Goal: Task Accomplishment & Management: Use online tool/utility

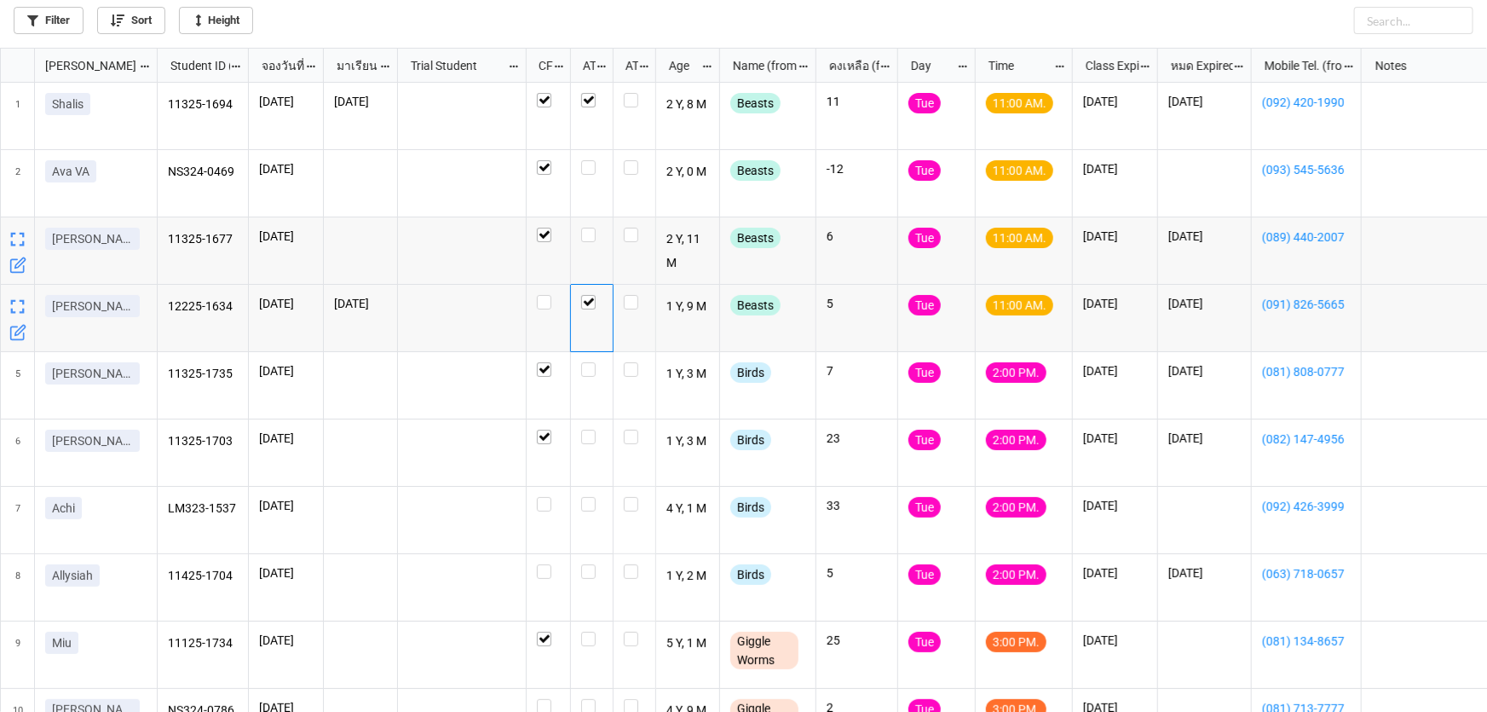
scroll to position [655, 1477]
click at [589, 160] on label "grid" at bounding box center [591, 160] width 21 height 0
checkbox input "false"
checkbox input "true"
checkbox input "false"
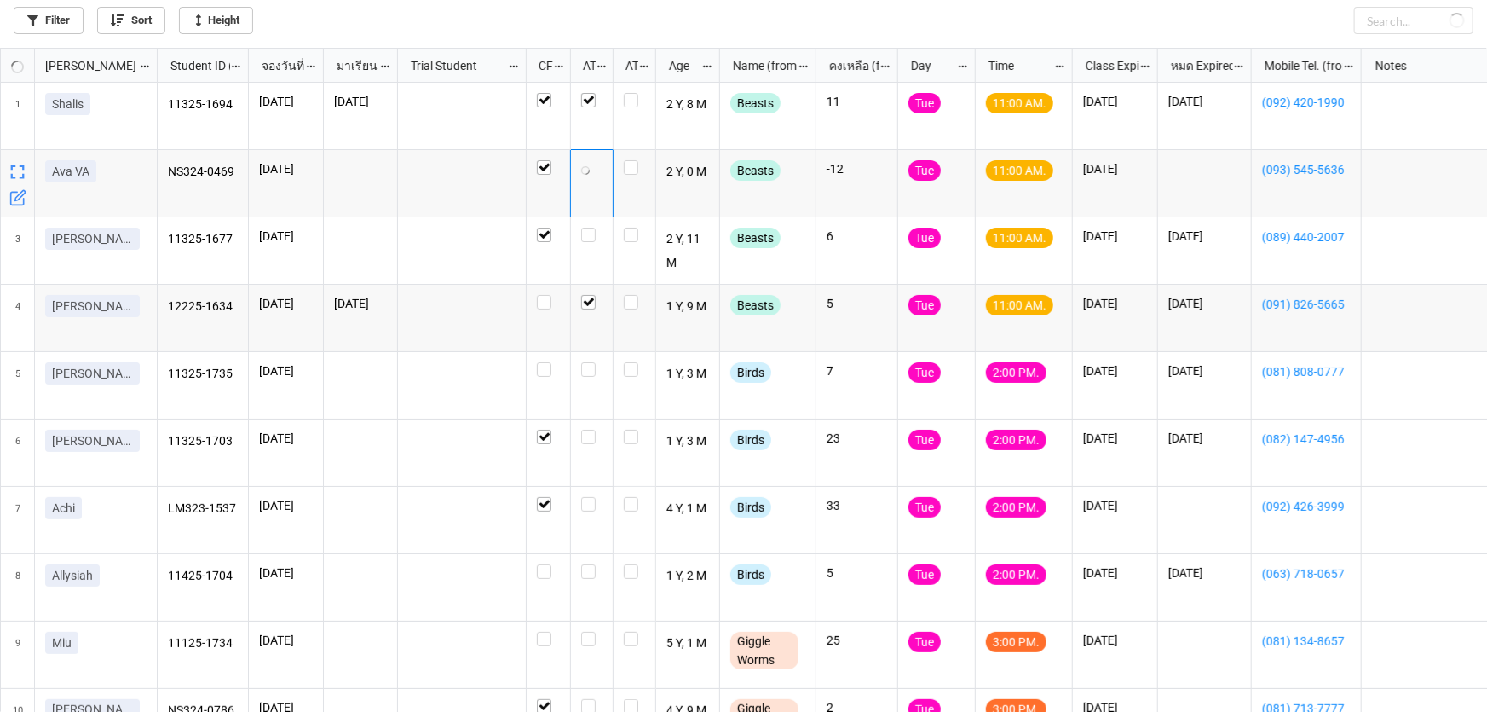
checkbox input "true"
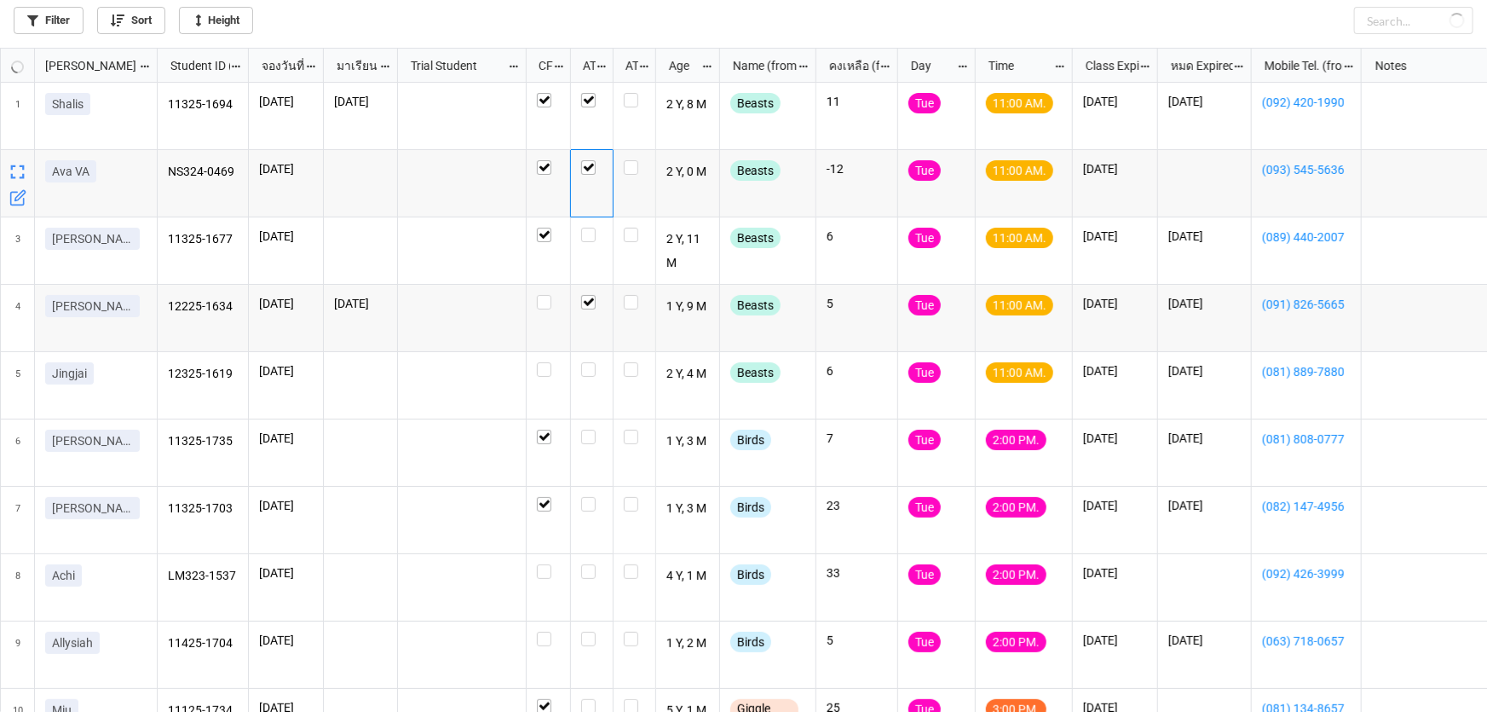
checkbox input "true"
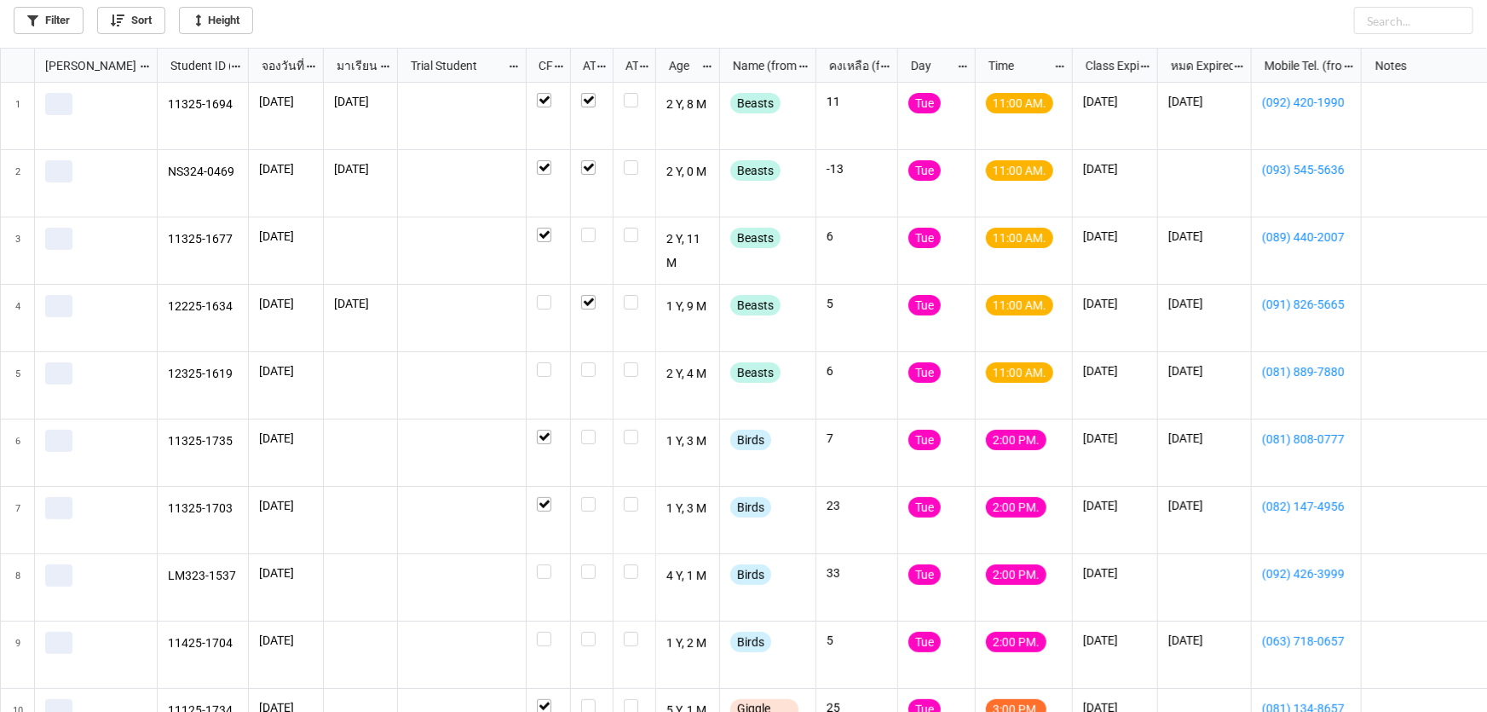
scroll to position [655, 1477]
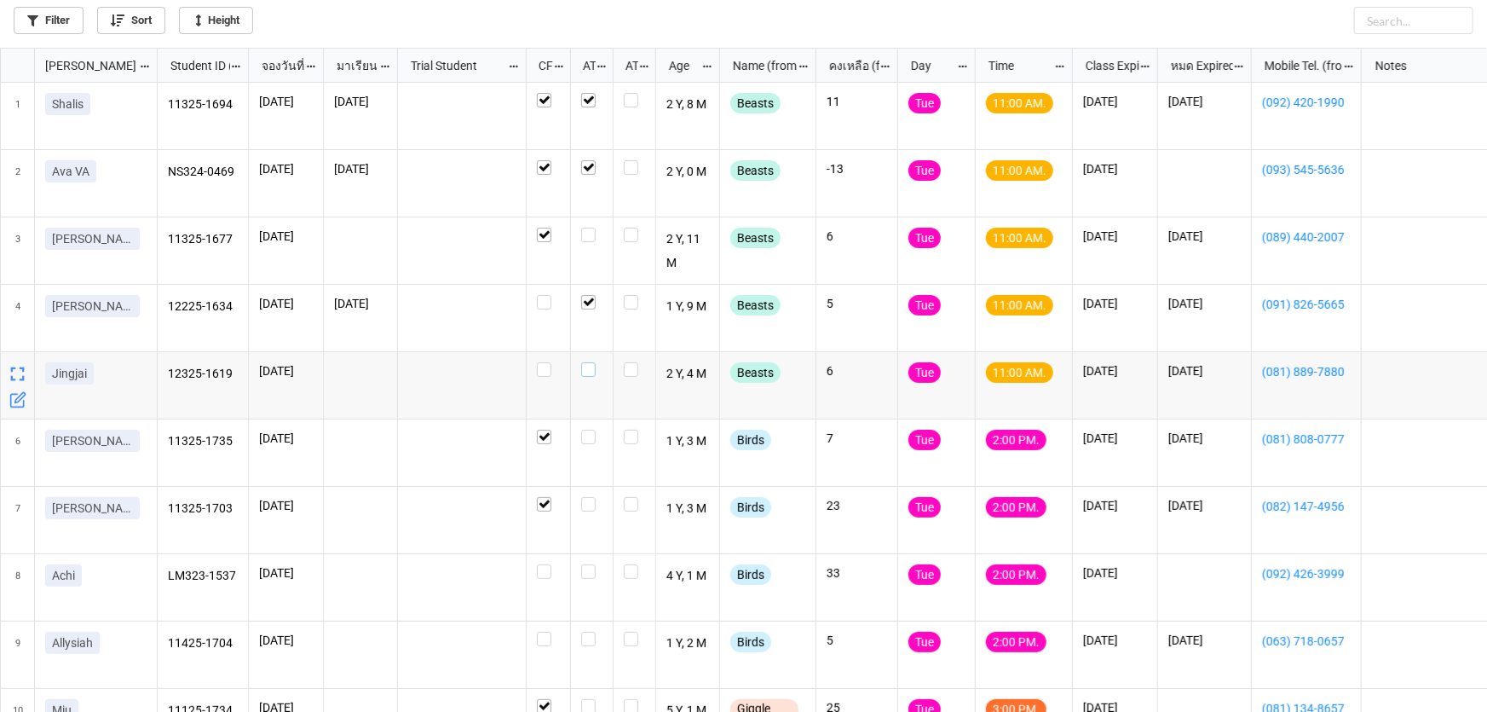
click at [586, 362] on label "grid" at bounding box center [591, 362] width 21 height 0
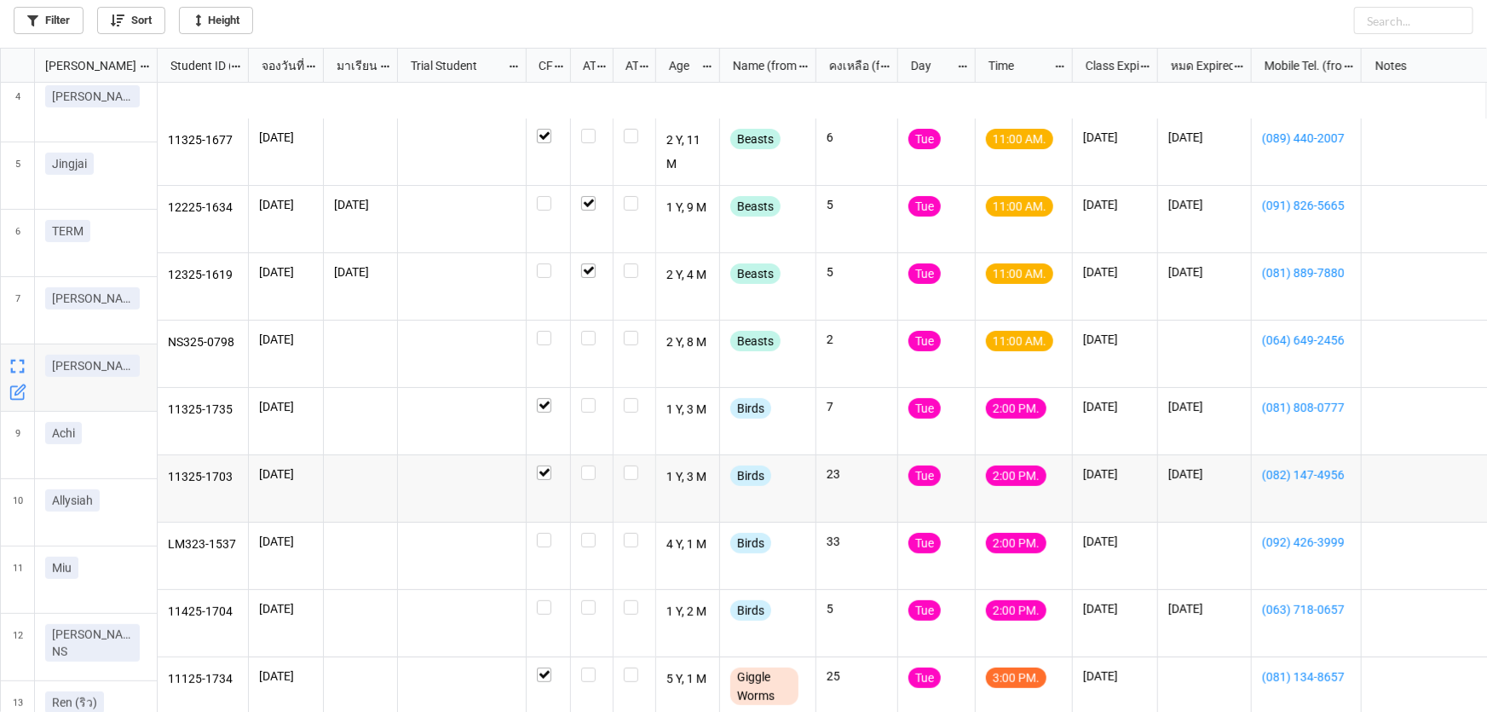
scroll to position [99, 0]
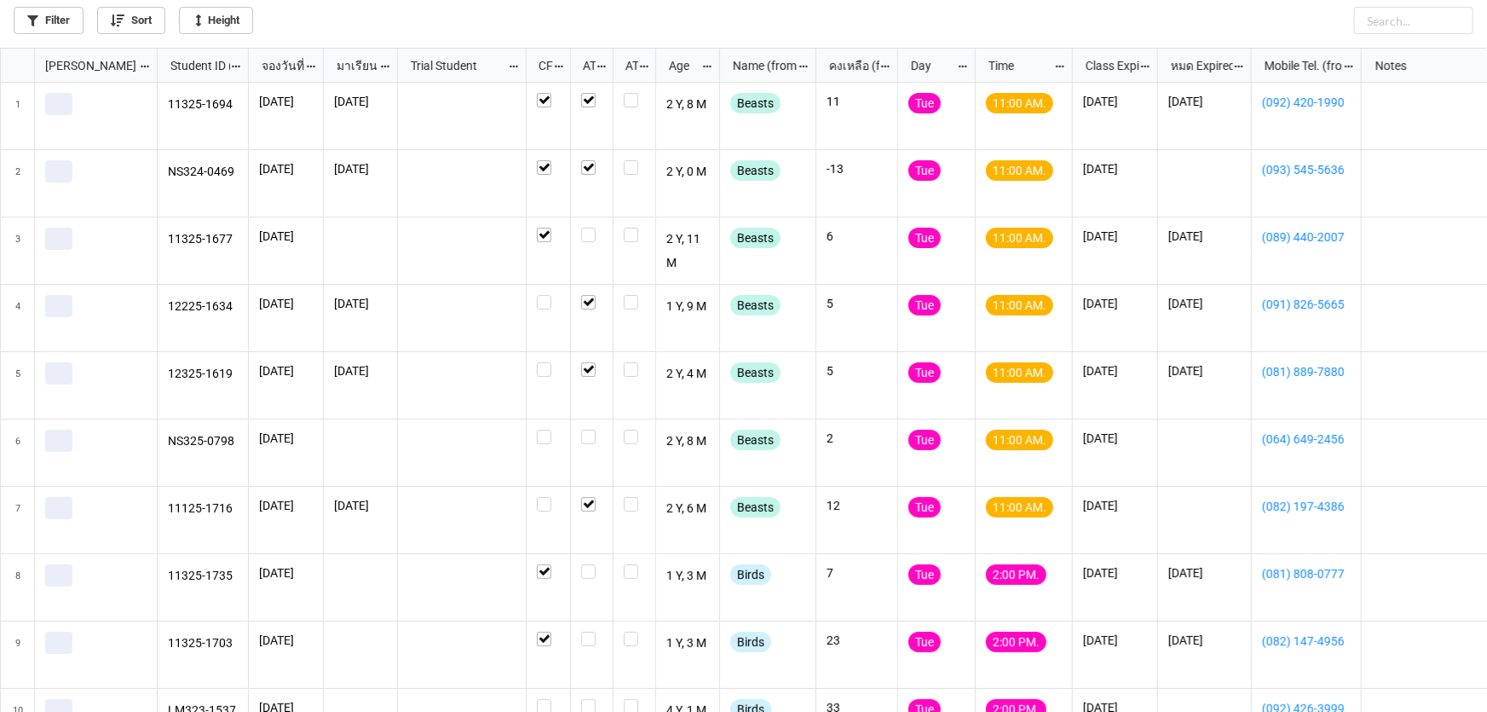
scroll to position [655, 1477]
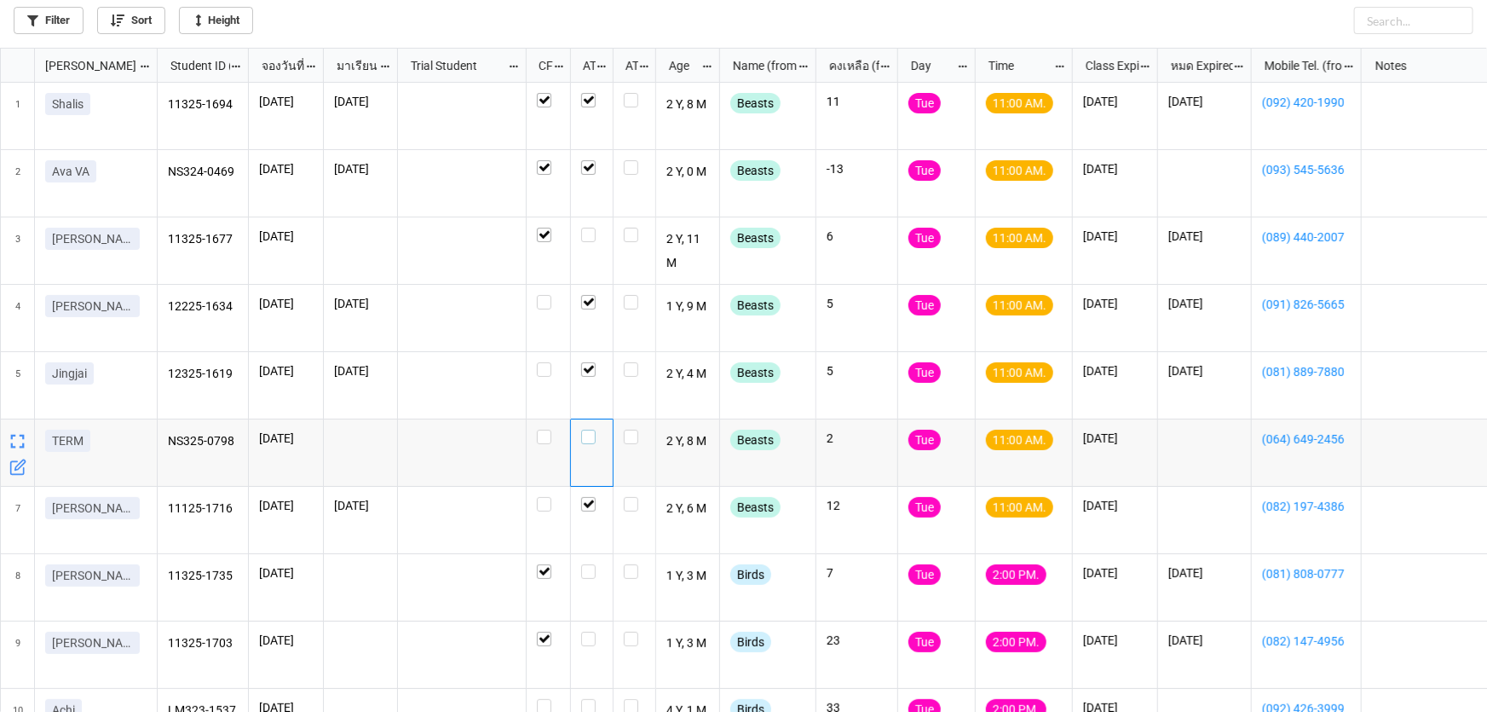
click at [586, 430] on label "grid" at bounding box center [591, 430] width 21 height 0
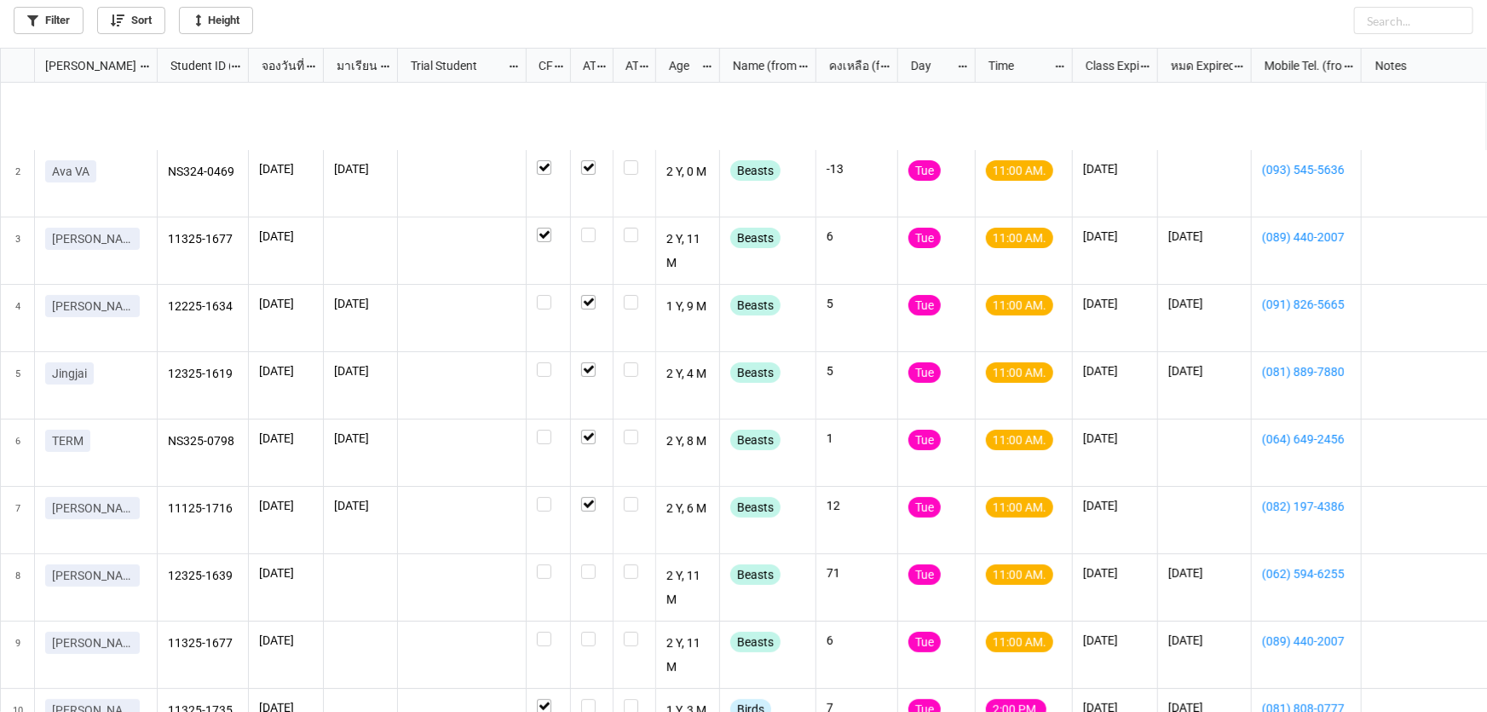
scroll to position [232, 0]
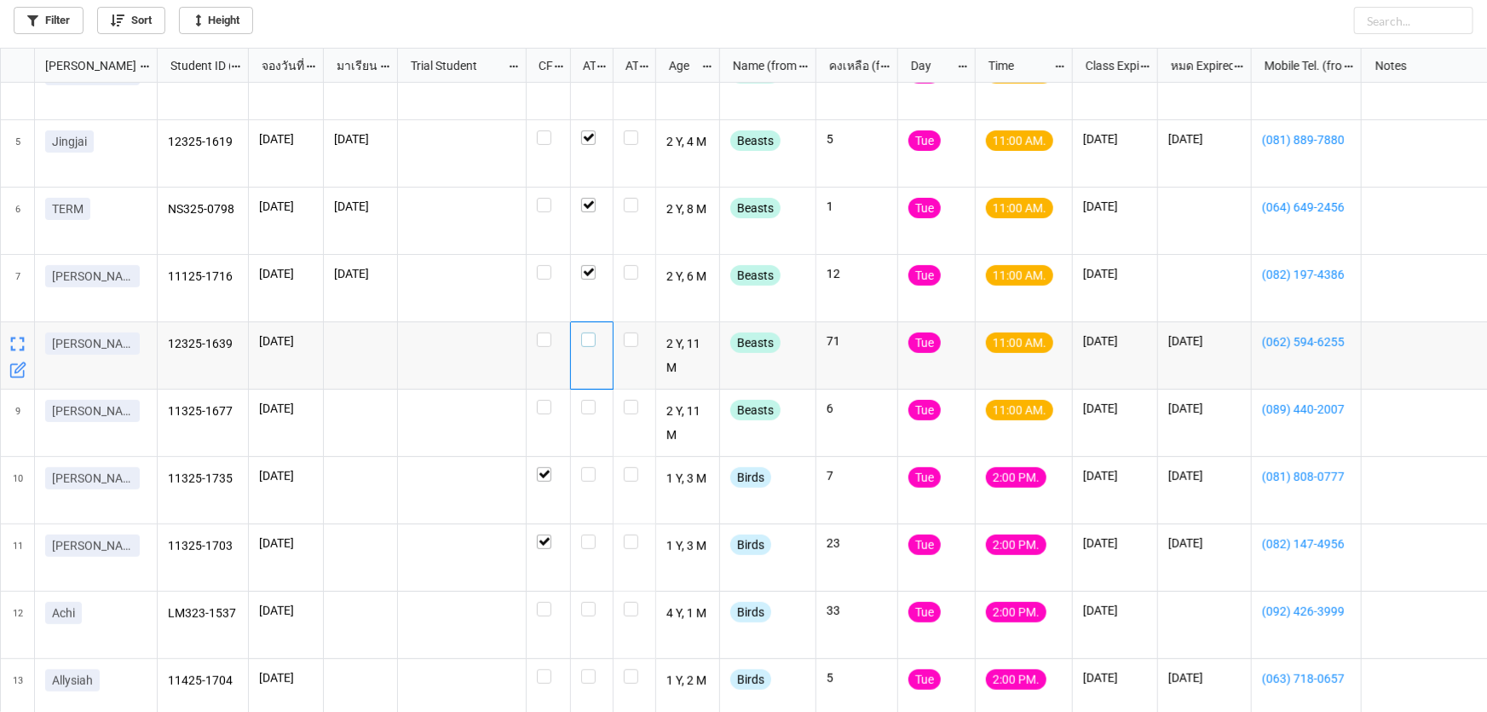
click at [593, 332] on label "grid" at bounding box center [591, 332] width 21 height 0
click at [588, 400] on label "grid" at bounding box center [591, 400] width 21 height 0
checkbox input "true"
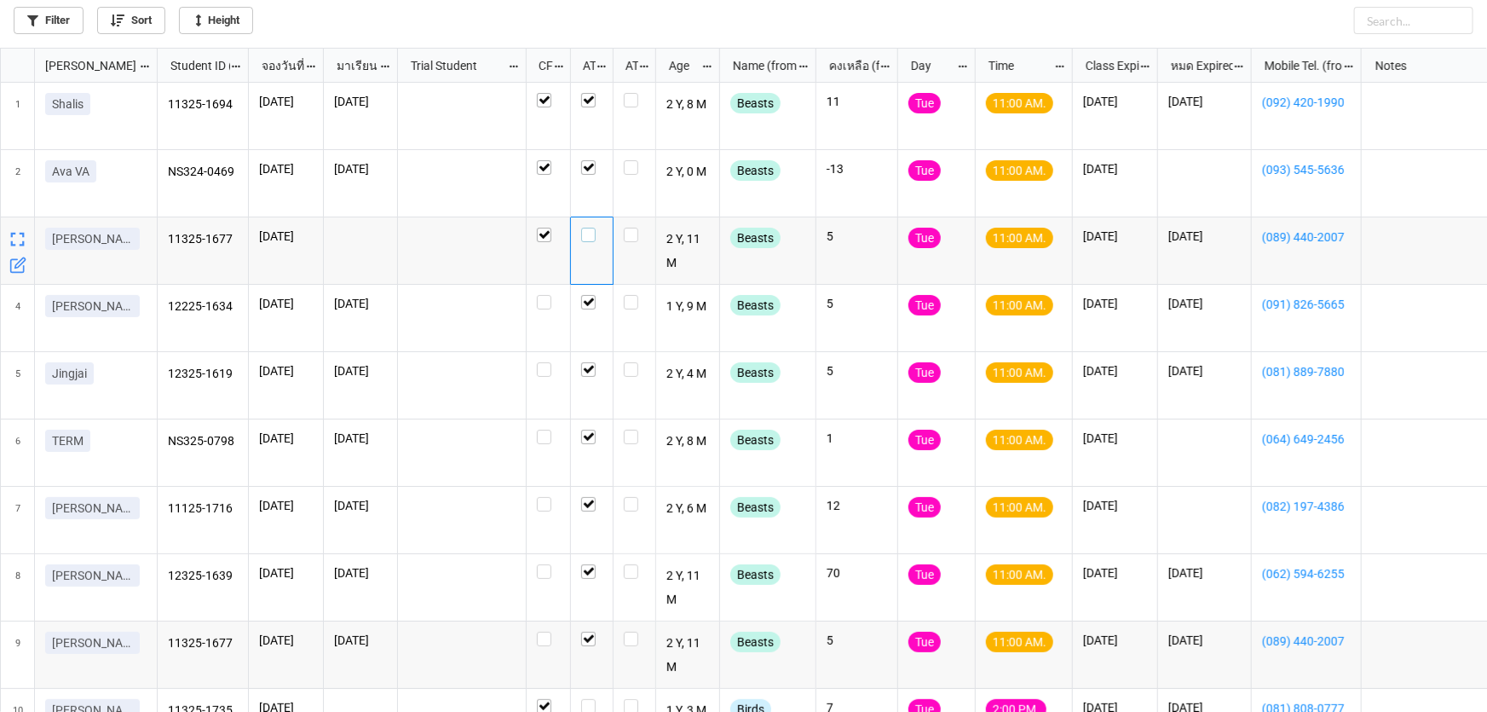
click at [589, 228] on label "grid" at bounding box center [591, 228] width 21 height 0
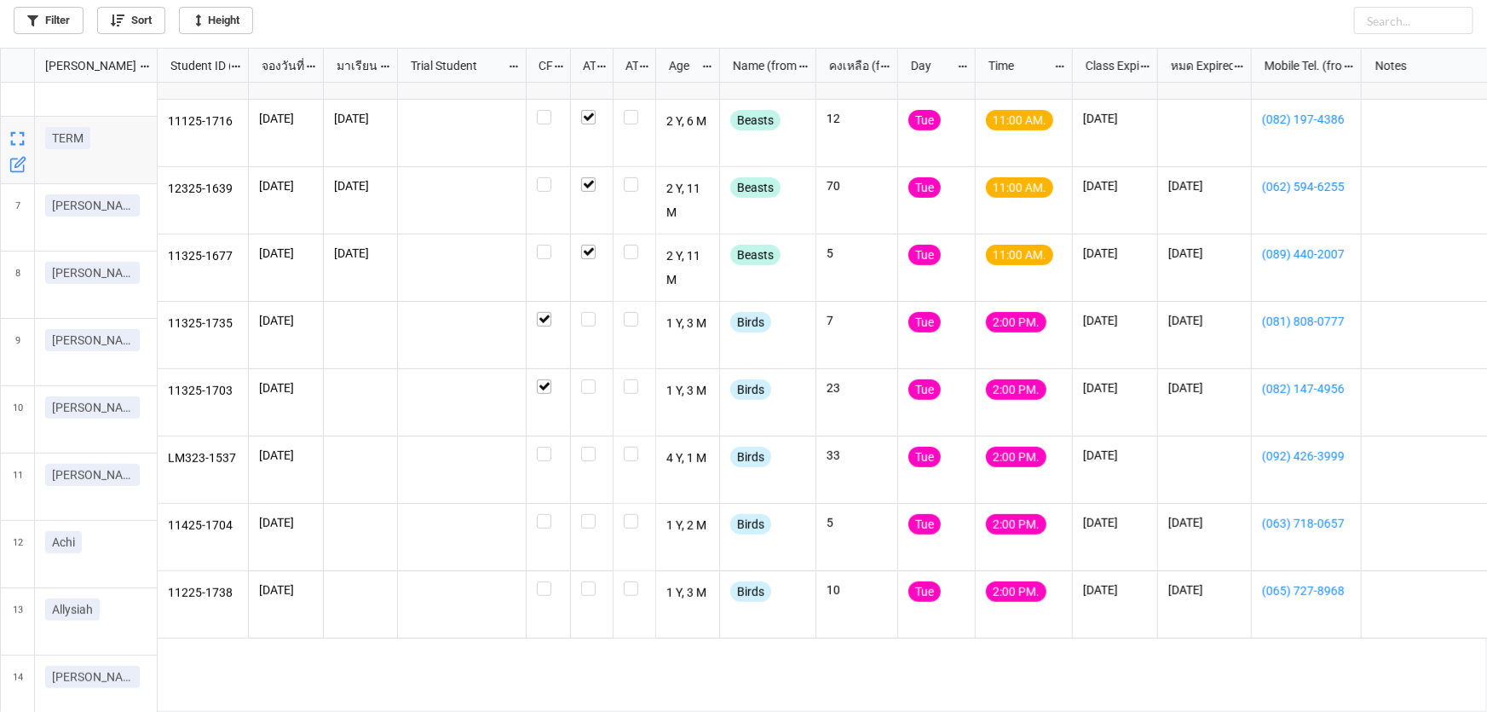
scroll to position [387, 0]
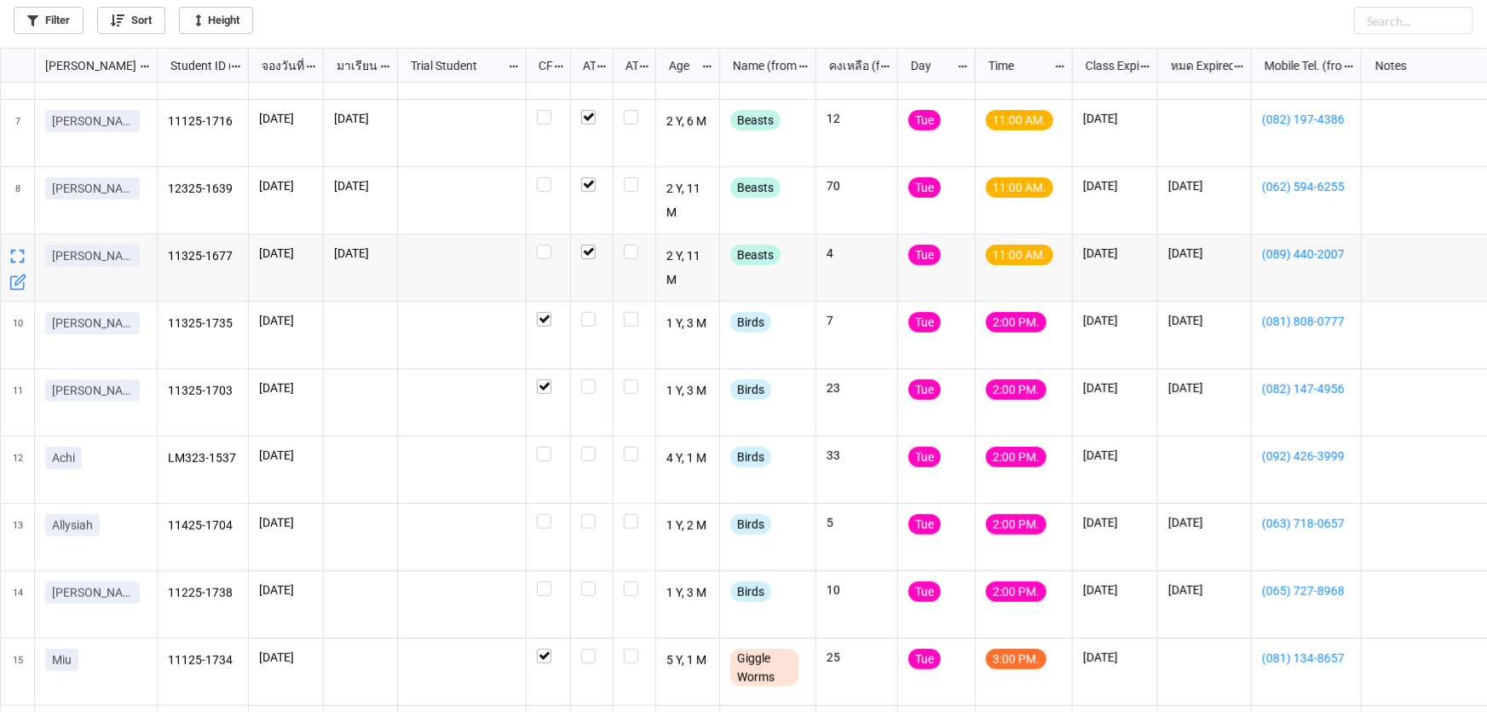
click at [18, 280] on icon "grid" at bounding box center [19, 280] width 10 height 10
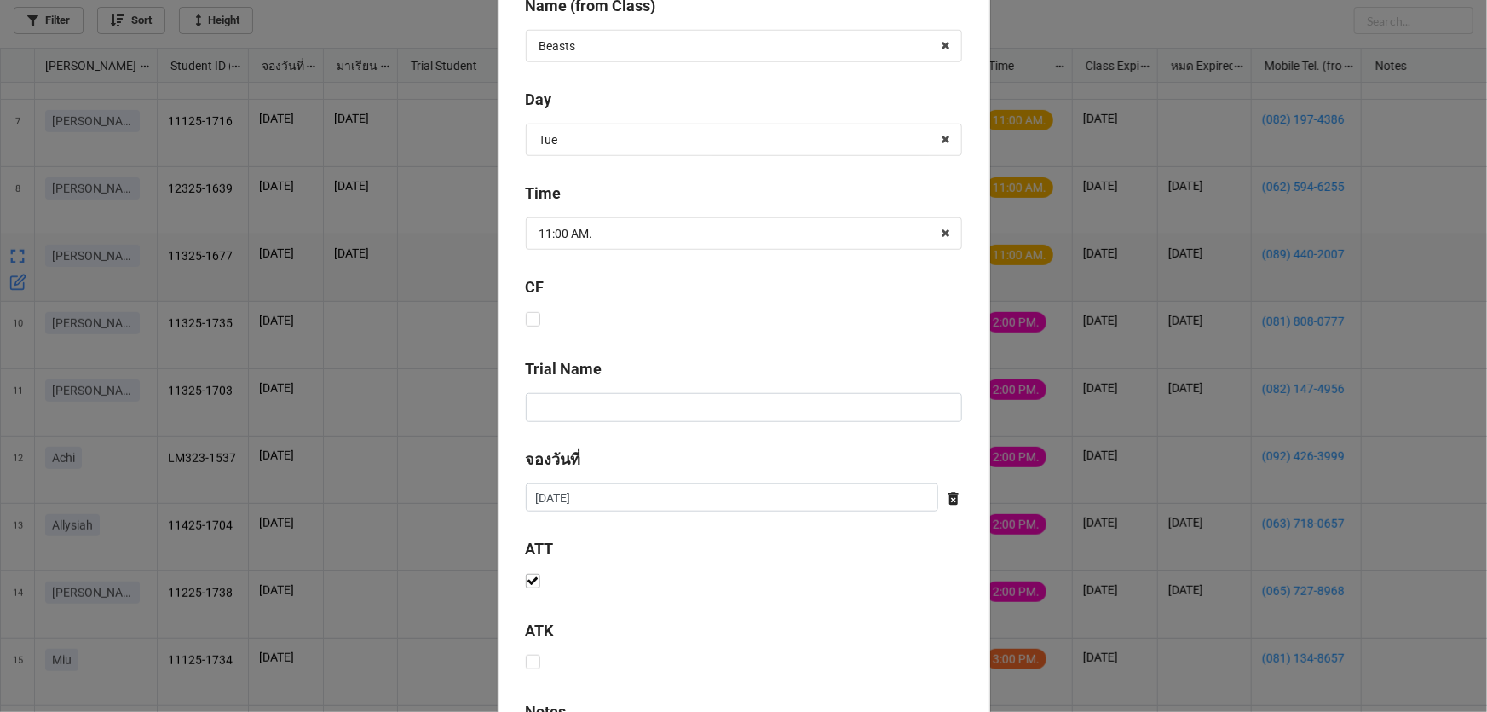
scroll to position [752, 0]
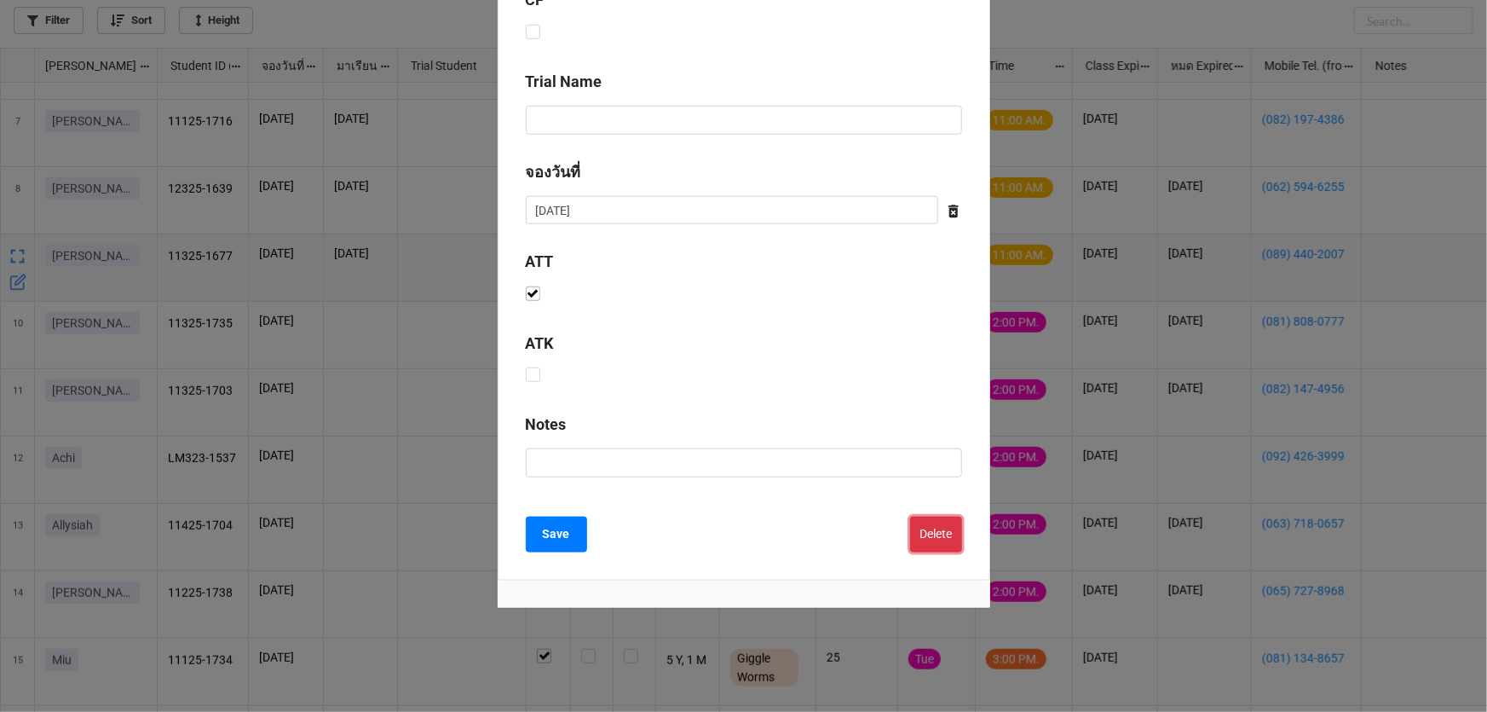
click at [928, 540] on button "Delete" at bounding box center [936, 535] width 52 height 36
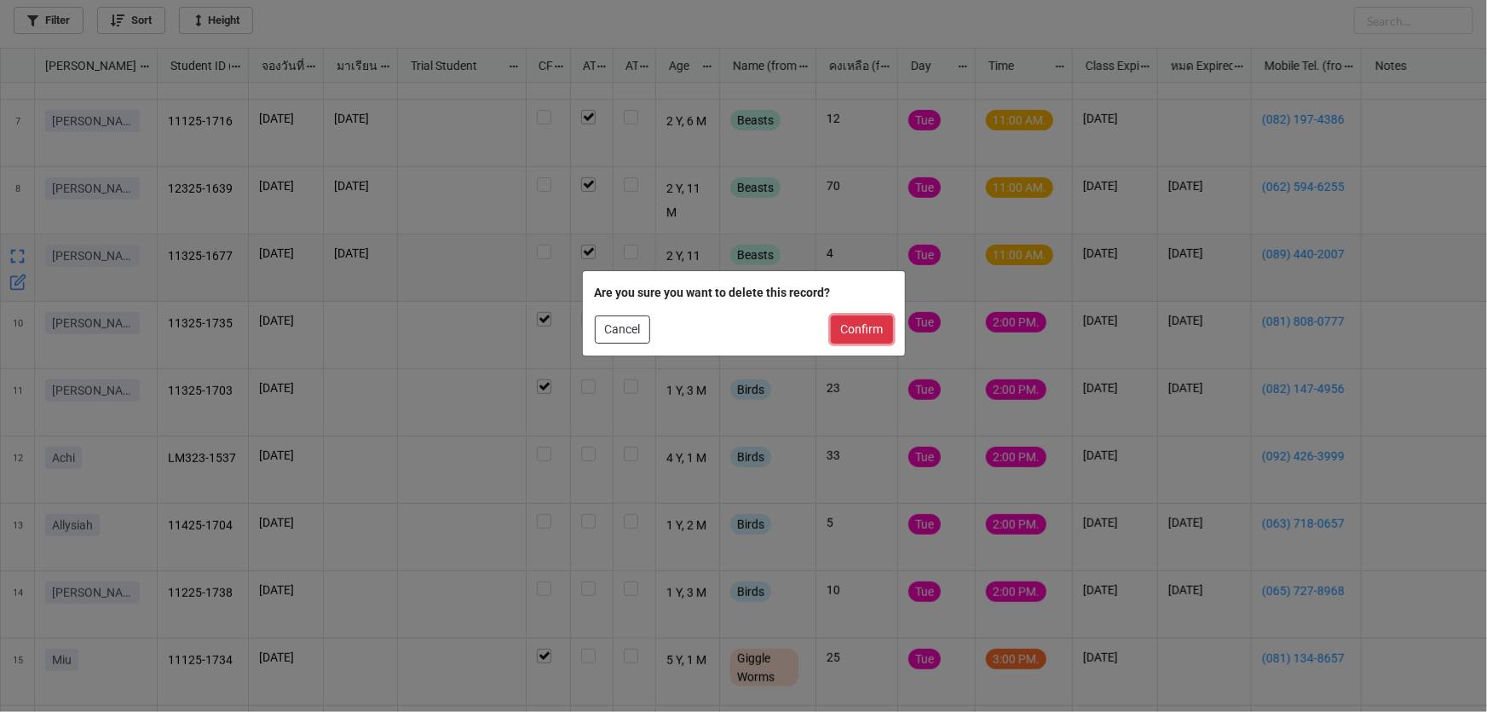
click at [859, 326] on button "Confirm" at bounding box center [862, 329] width 62 height 29
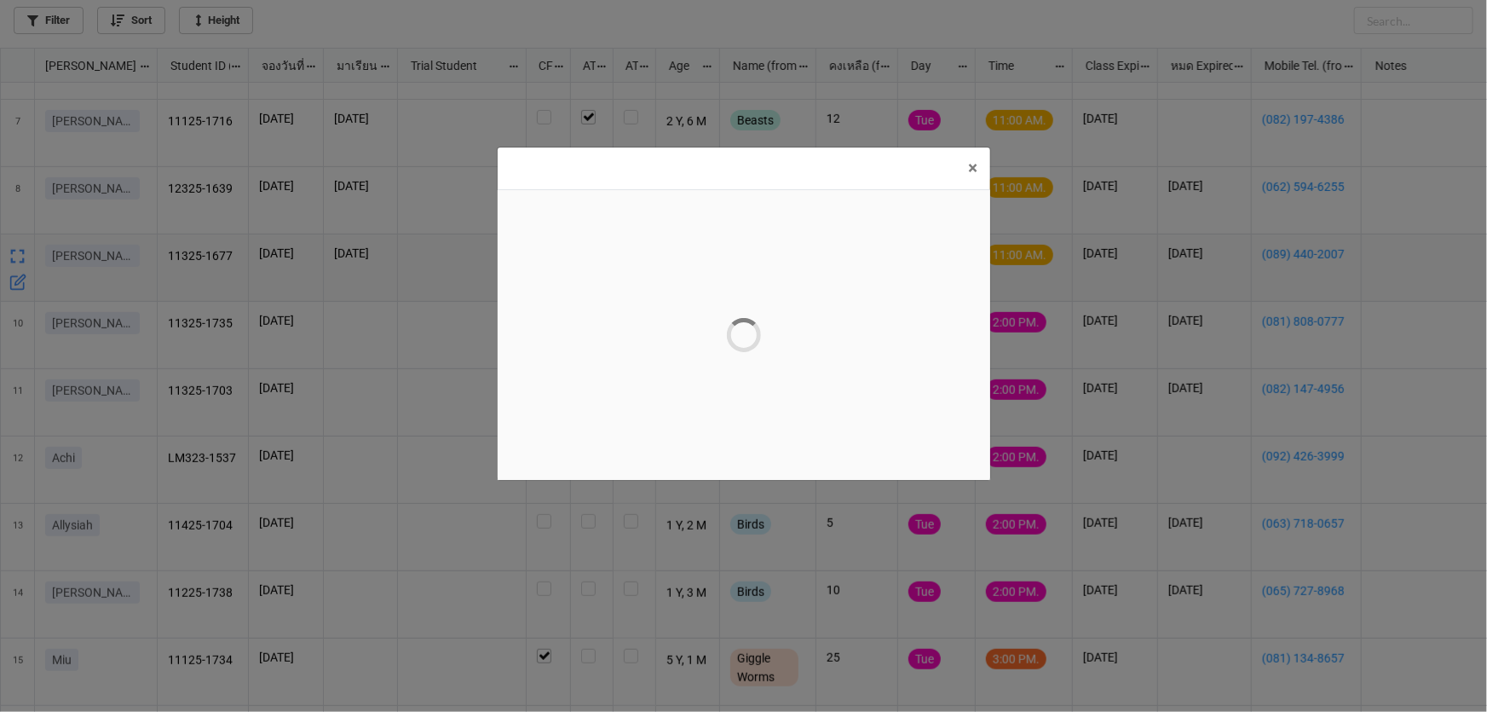
scroll to position [0, 0]
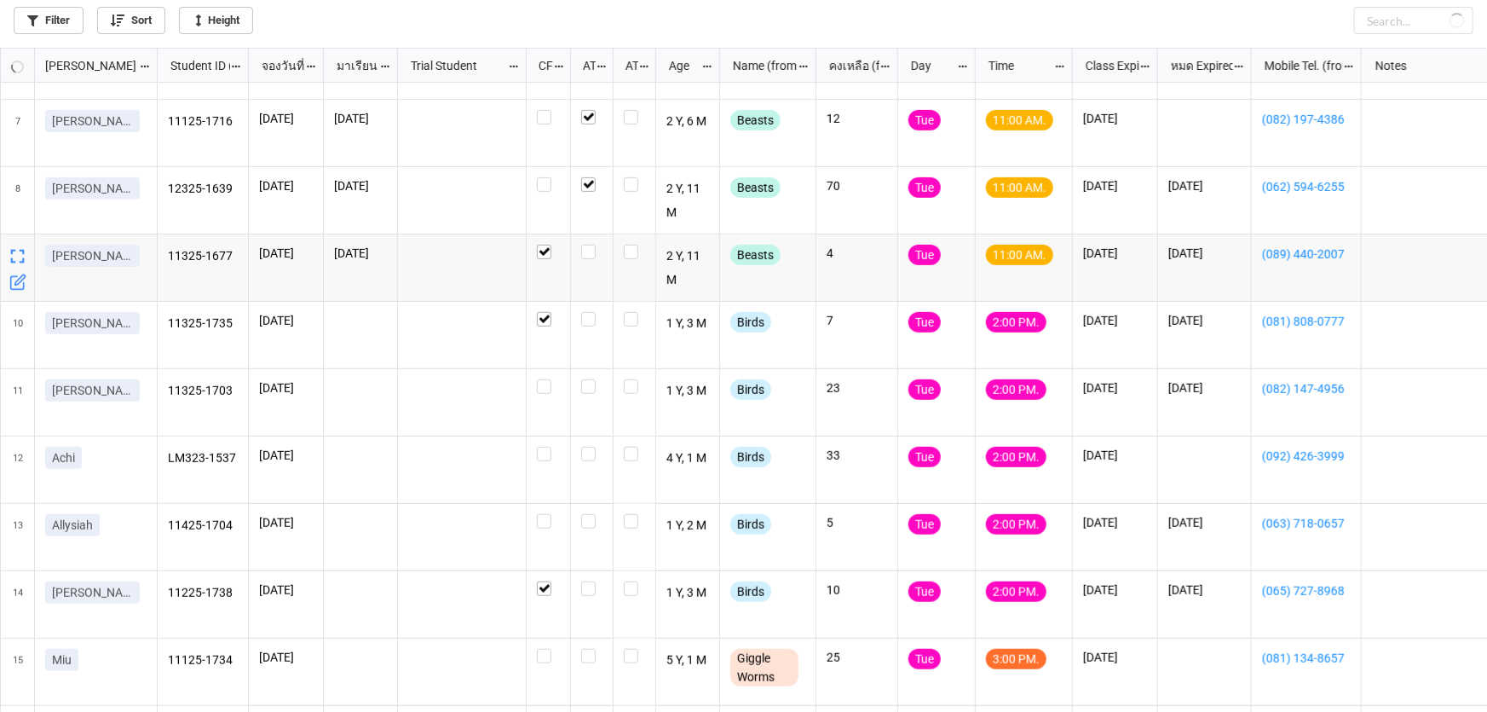
checkbox input "true"
checkbox input "false"
checkbox input "true"
checkbox input "false"
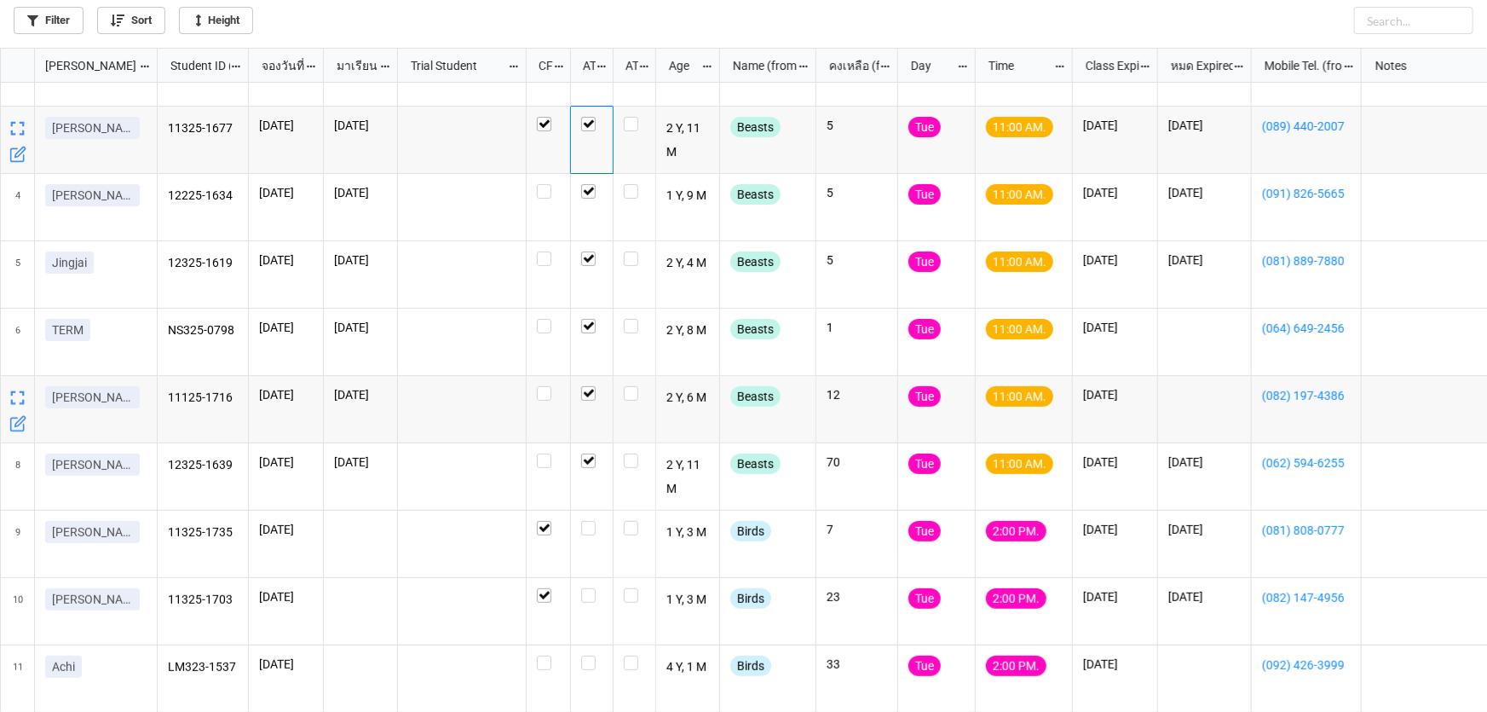
scroll to position [154, 0]
